Goal: Information Seeking & Learning: Find specific fact

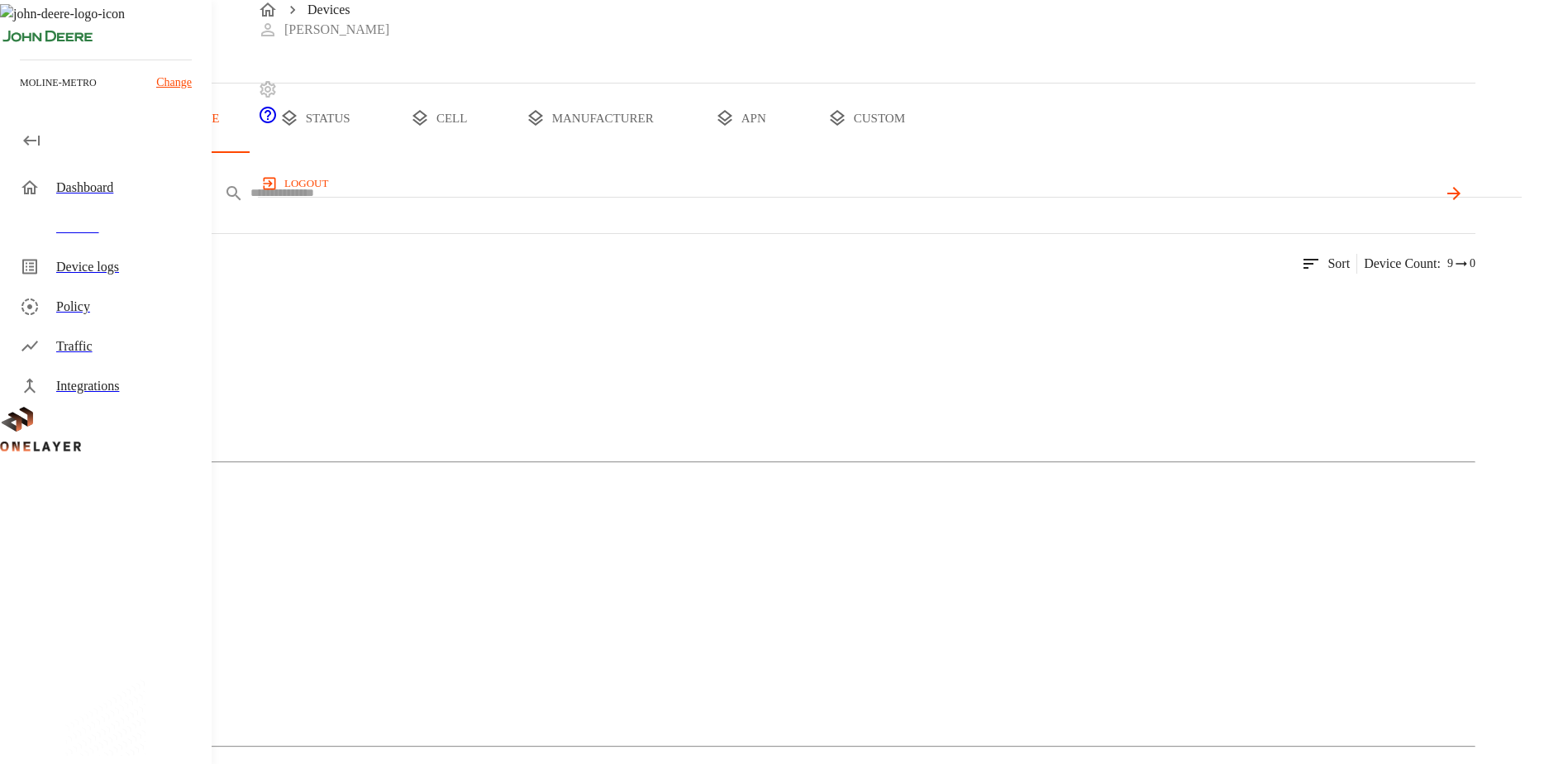
click at [607, 205] on input "text" at bounding box center [844, 192] width 1186 height 24
paste input "**********"
type input "**********"
click at [342, 409] on div "Cellular Router" at bounding box center [738, 367] width 1476 height 82
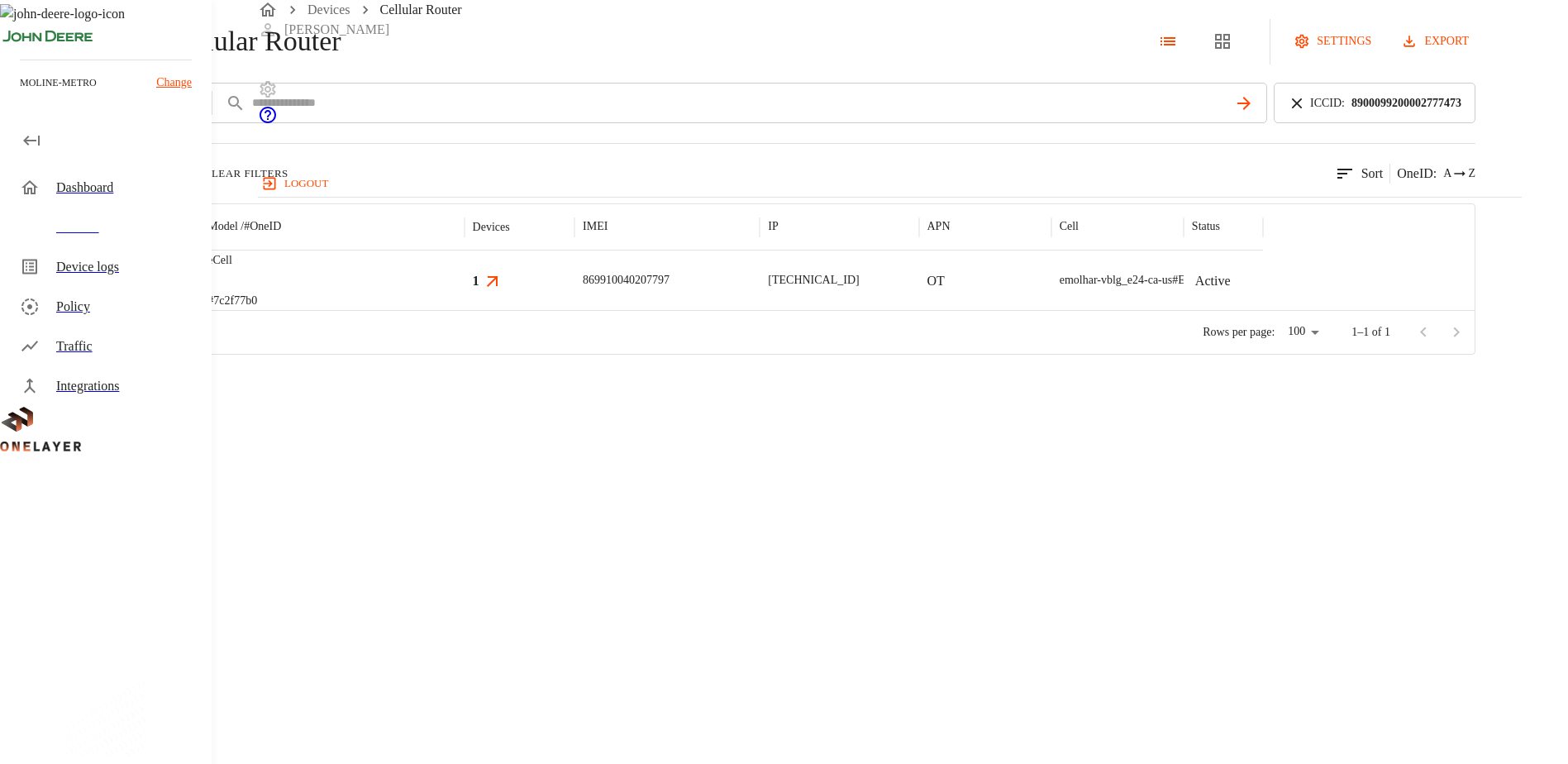
click at [79, 281] on img "MultiTech" at bounding box center [79, 281] width 0 height 0
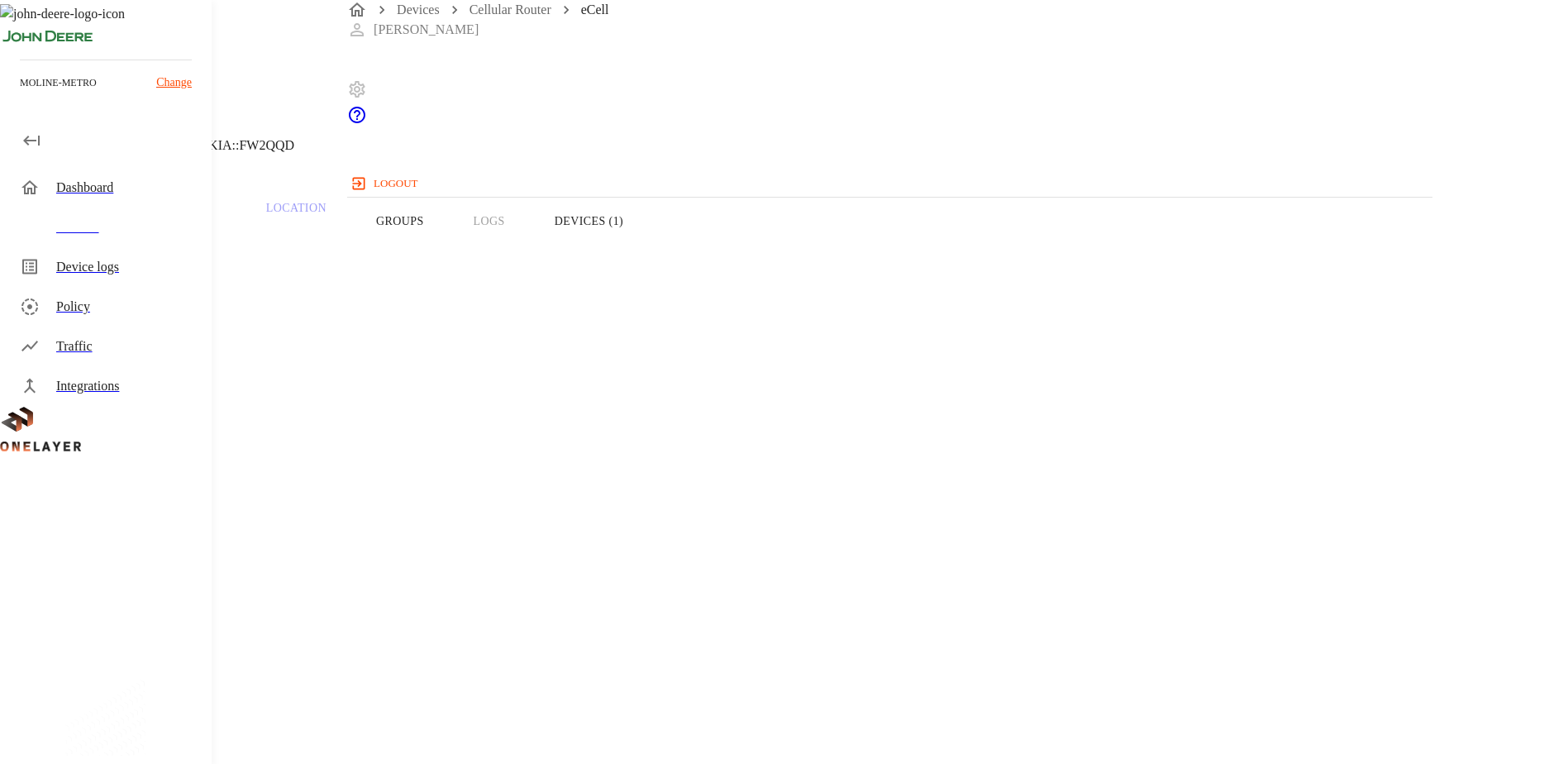
click at [649, 248] on button "Devices (1)" at bounding box center [589, 221] width 119 height 105
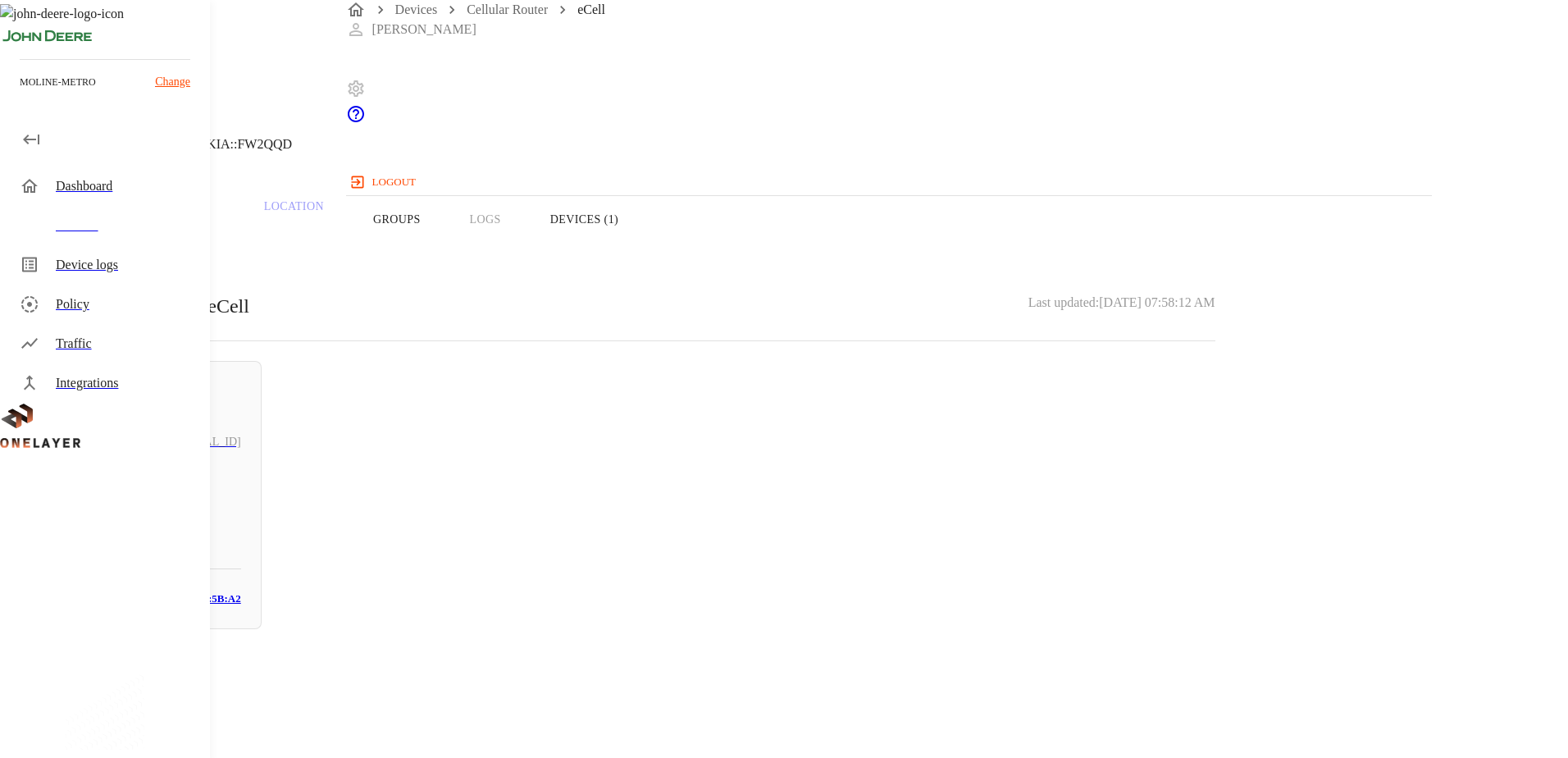
click at [241, 497] on h5 "N/A" at bounding box center [150, 510] width 181 height 27
click at [538, 589] on div "N/A [TECHNICAL_ID] #5ee0c997 Cell #EB204913375::NOKIA::FW2QQD Parent CPE: eCell…" at bounding box center [627, 505] width 1255 height 1009
drag, startPoint x: 986, startPoint y: 306, endPoint x: 861, endPoint y: 319, distance: 125.7
click at [861, 537] on section "LAN interface: N/A IP address: [TECHNICAL_ID] MAC address: [GEOGRAPHIC_DATA][MA…" at bounding box center [626, 676] width 1176 height 280
copy section "BC:F4:99:0E:5B:A2"
